Goal: Task Accomplishment & Management: Manage account settings

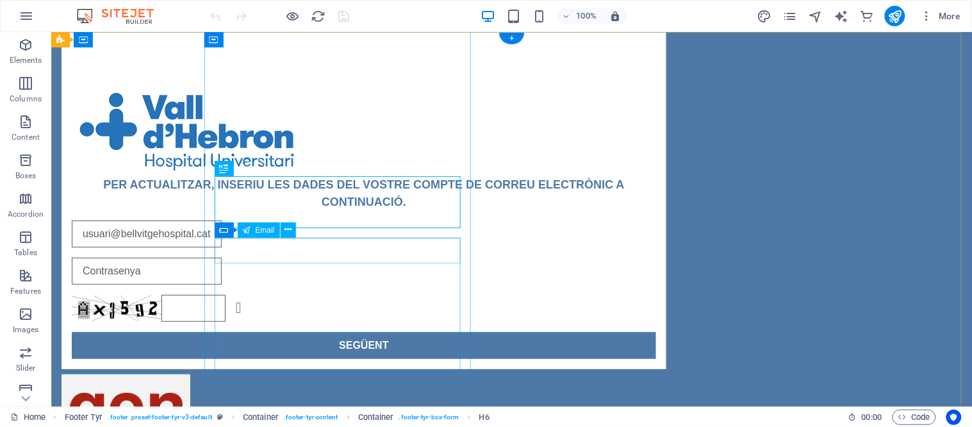
click at [332, 247] on div at bounding box center [363, 233] width 584 height 27
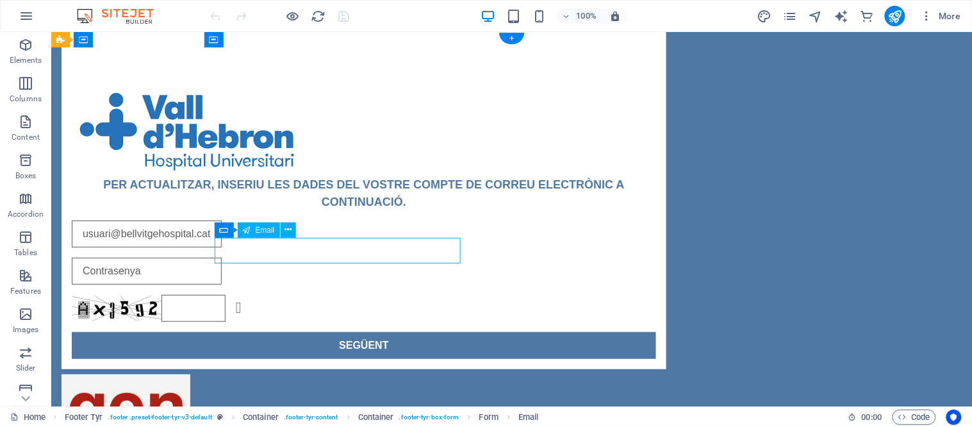
click at [332, 247] on div at bounding box center [363, 233] width 584 height 27
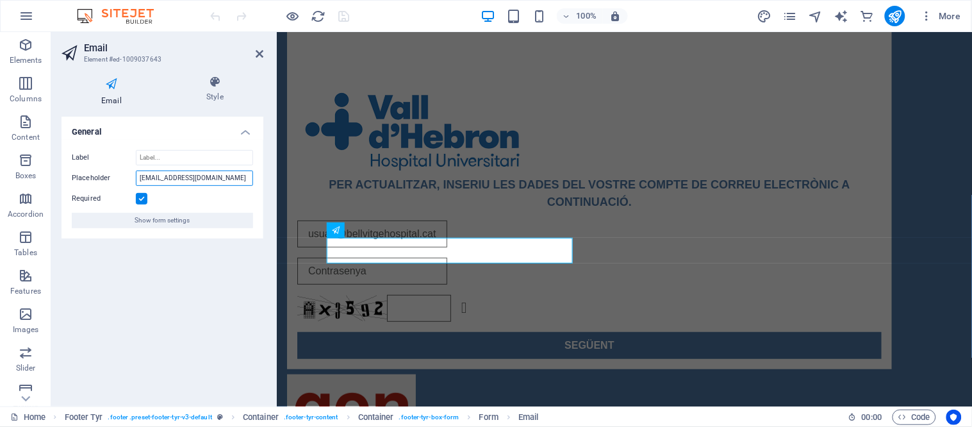
drag, startPoint x: 163, startPoint y: 172, endPoint x: 232, endPoint y: 174, distance: 69.8
click at [232, 174] on input "[EMAIL_ADDRESS][DOMAIN_NAME]" at bounding box center [194, 177] width 117 height 15
paste input "vallhebron"
type input "[EMAIL_ADDRESS][DOMAIN_NAME]"
click at [343, 11] on icon "save" at bounding box center [344, 16] width 15 height 15
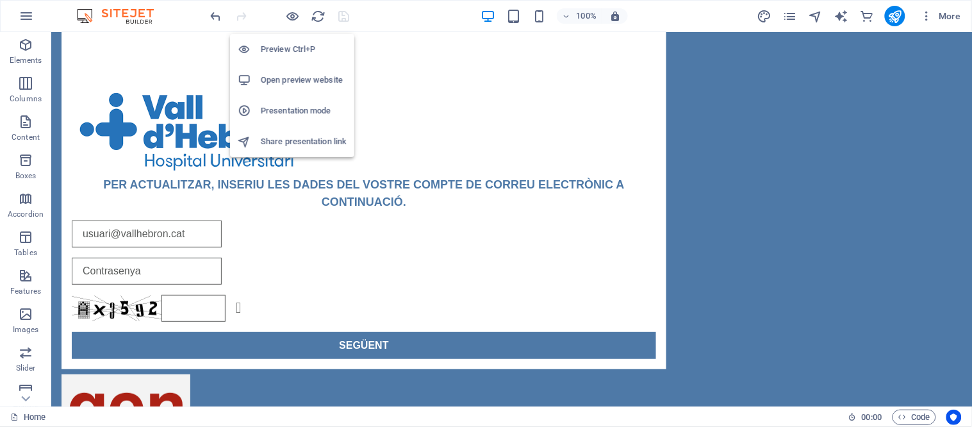
click at [323, 76] on h6 "Open preview website" at bounding box center [304, 79] width 86 height 15
